Goal: Go to known website: Go to known website

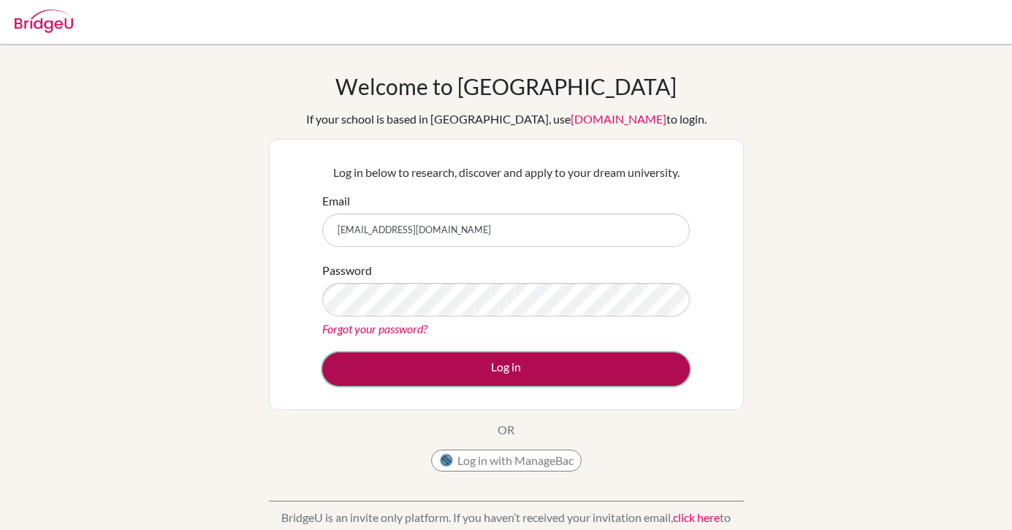
click at [475, 378] on button "Log in" at bounding box center [506, 369] width 368 height 34
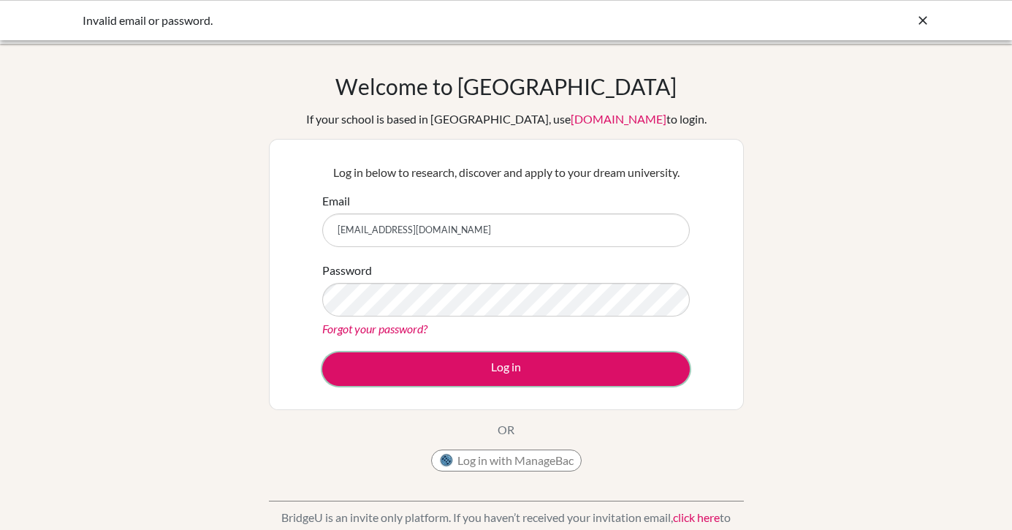
click at [475, 378] on button "Log in" at bounding box center [506, 369] width 368 height 34
click at [514, 461] on button "Log in with ManageBac" at bounding box center [506, 461] width 151 height 22
click at [571, 120] on link "[DOMAIN_NAME]" at bounding box center [619, 119] width 96 height 14
